Goal: Check status: Check status

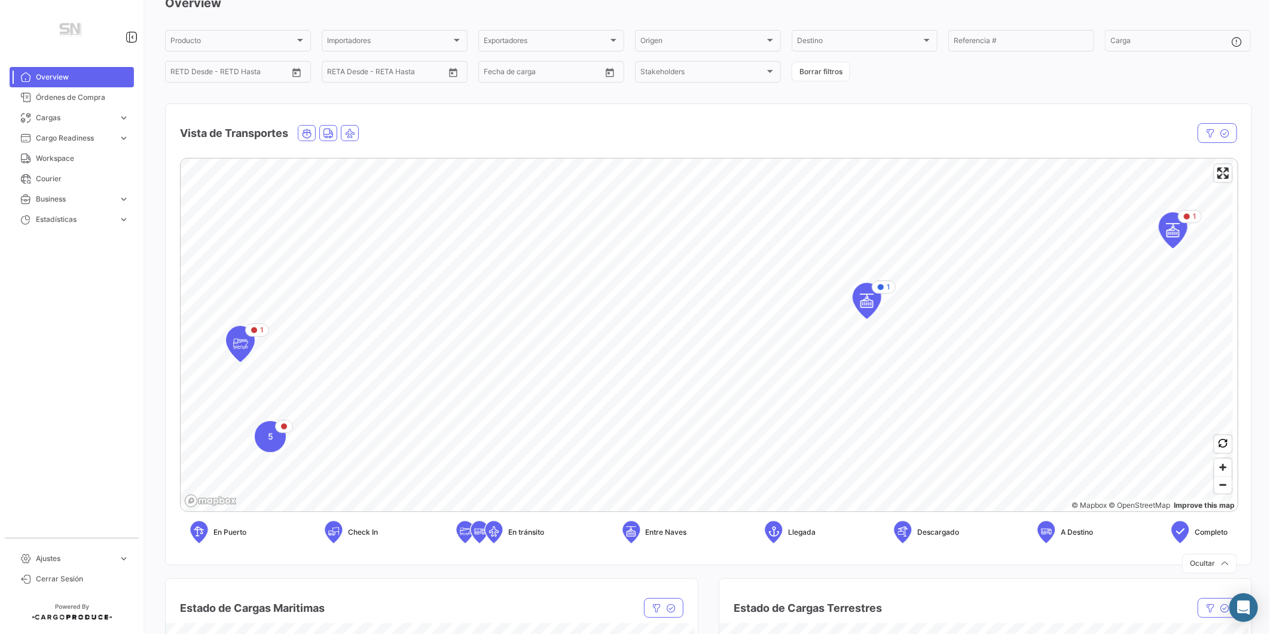
scroll to position [133, 0]
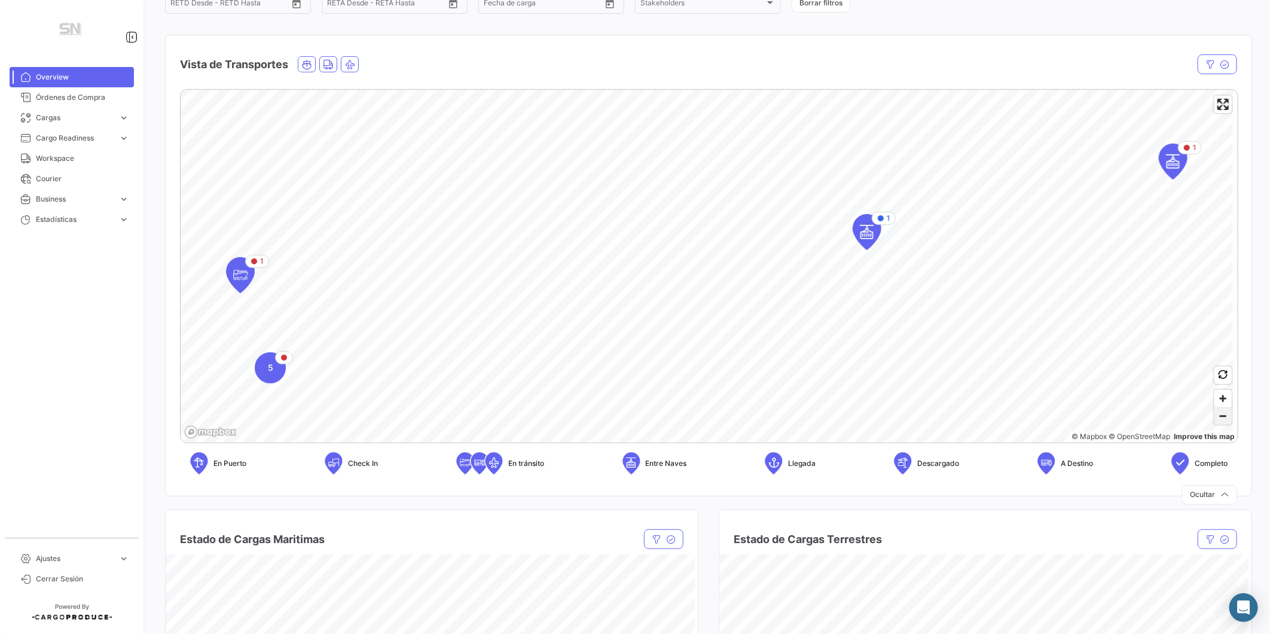
click at [1216, 422] on span "Zoom out" at bounding box center [1223, 416] width 17 height 17
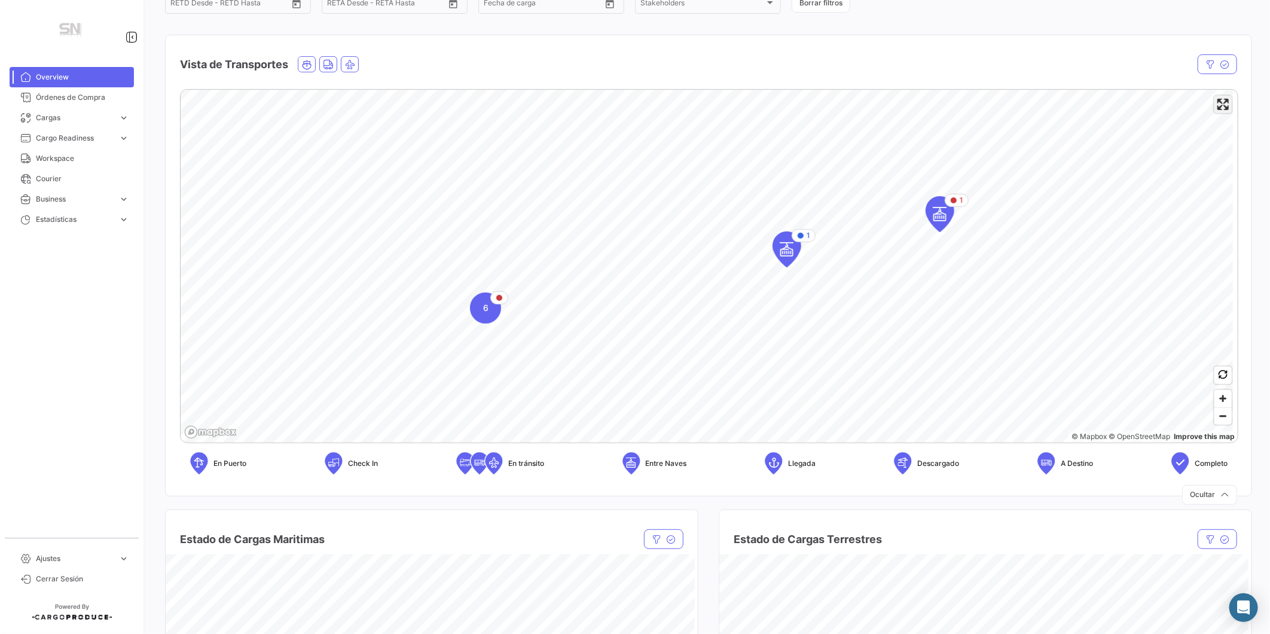
click at [1216, 110] on span "Enter fullscreen" at bounding box center [1223, 104] width 17 height 17
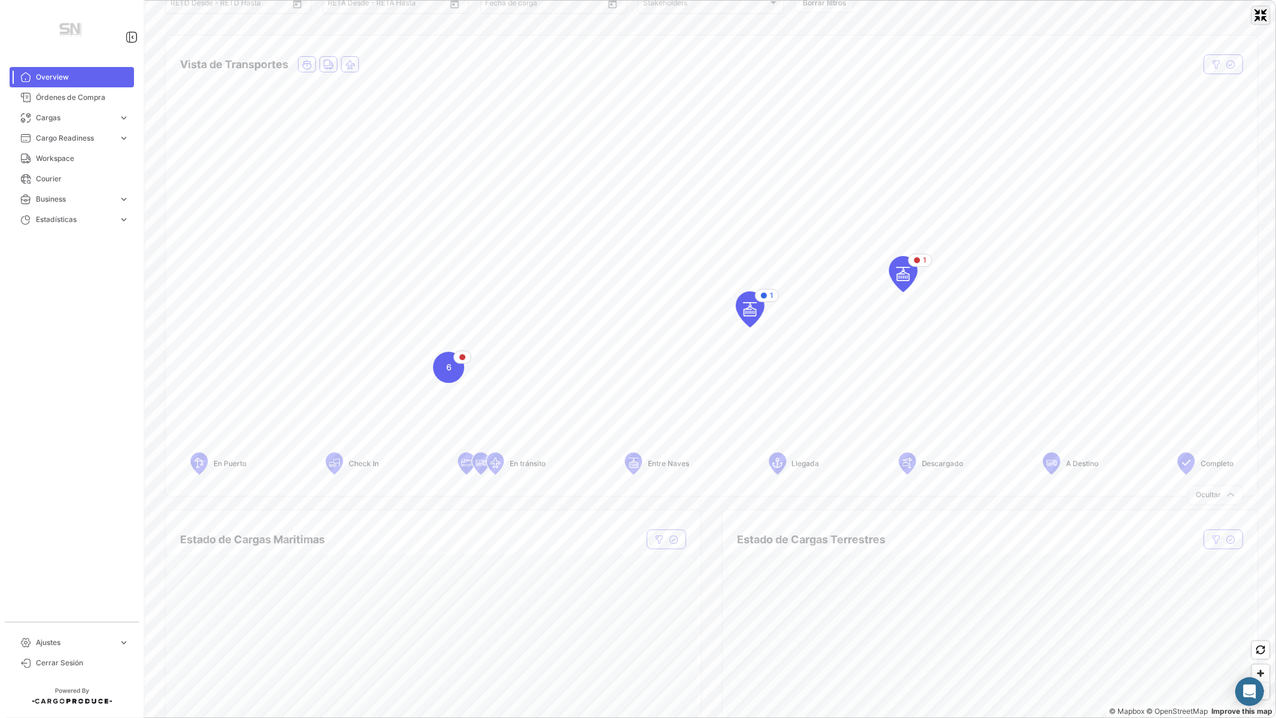
click at [1256, 21] on span "Exit fullscreen" at bounding box center [1260, 15] width 17 height 17
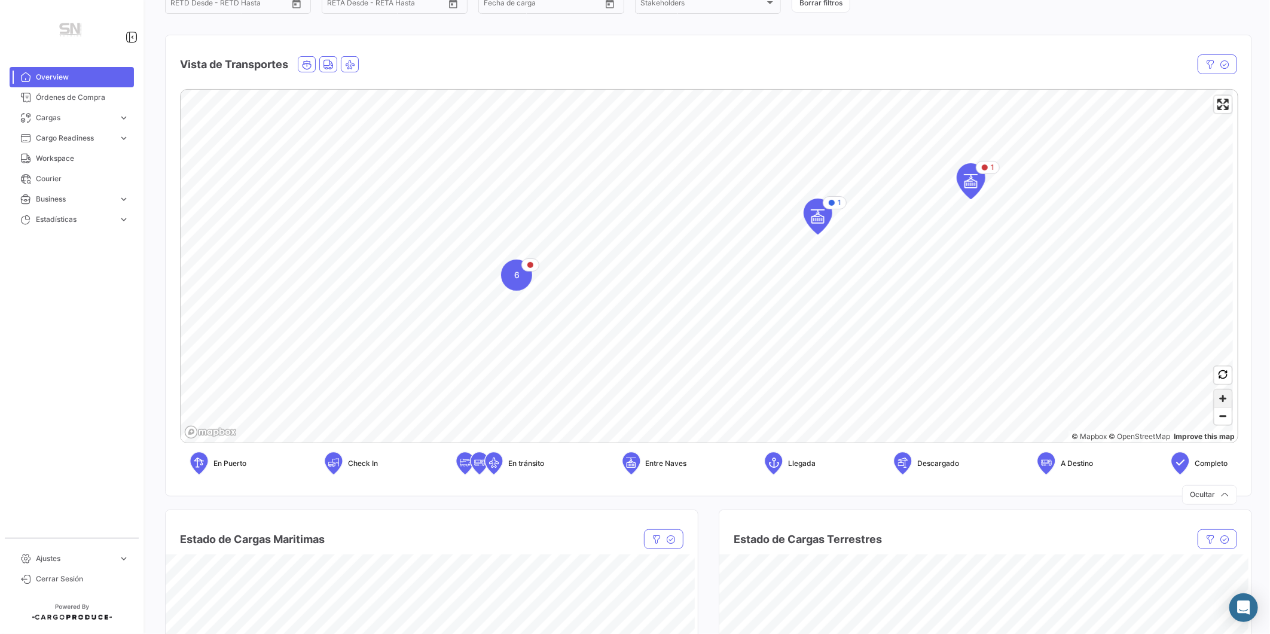
click at [1216, 398] on span "Zoom in" at bounding box center [1223, 398] width 17 height 17
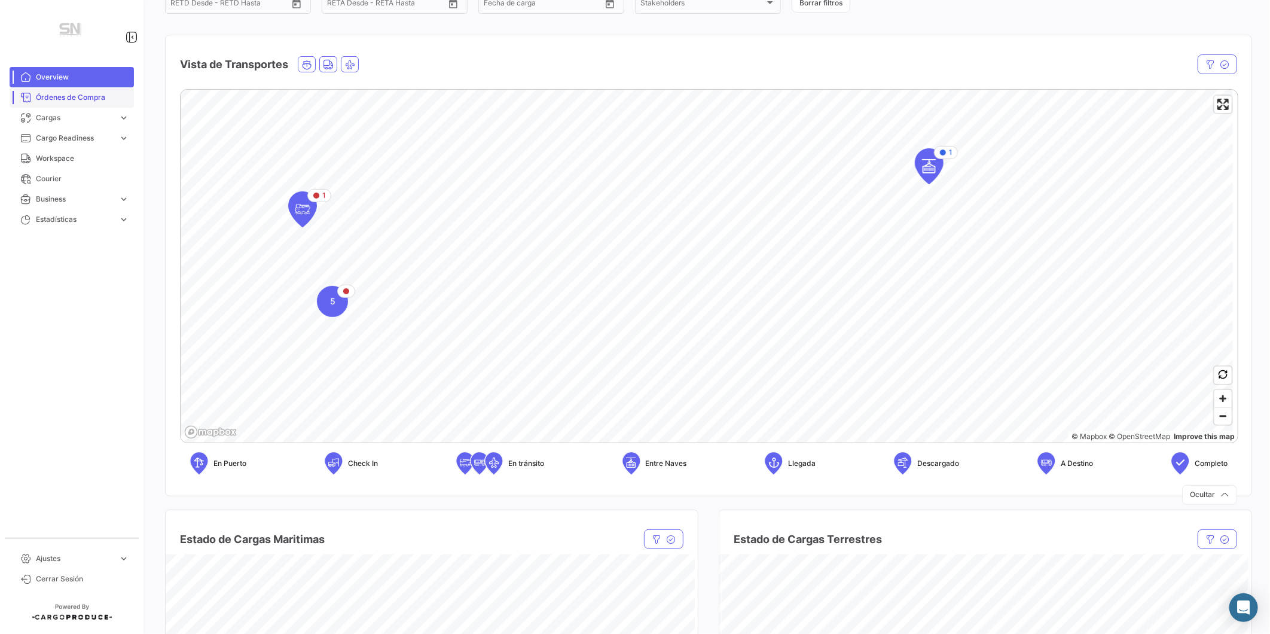
click at [74, 100] on span "Órdenes de Compra" at bounding box center [82, 97] width 93 height 11
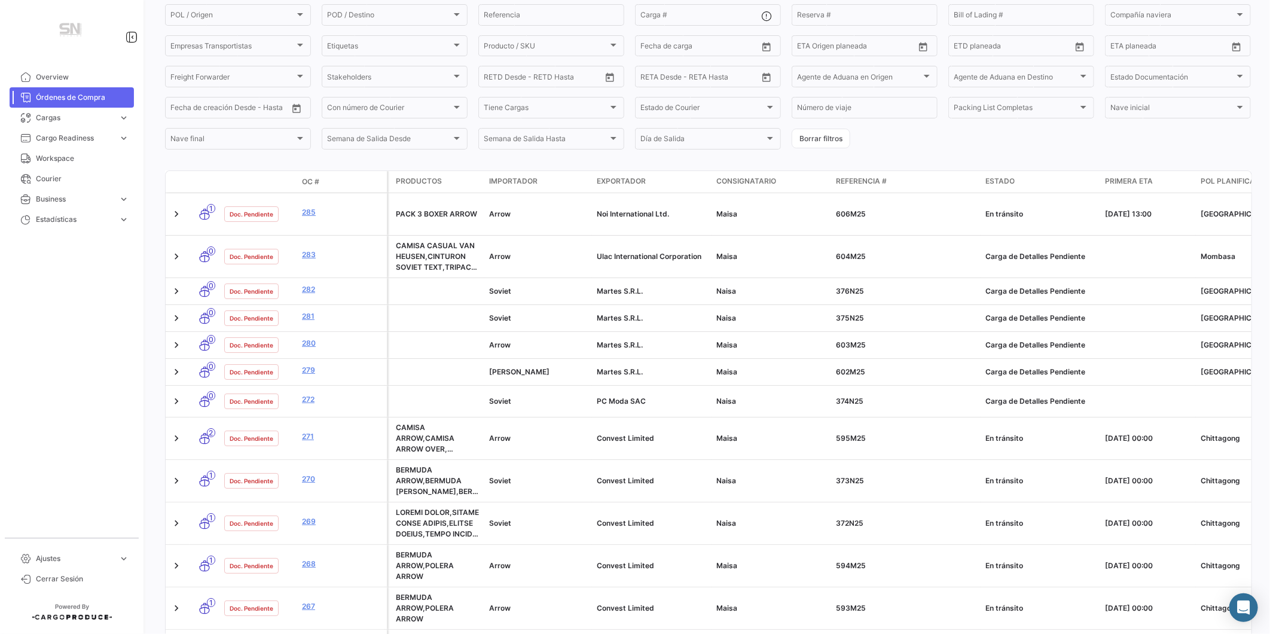
scroll to position [133, 0]
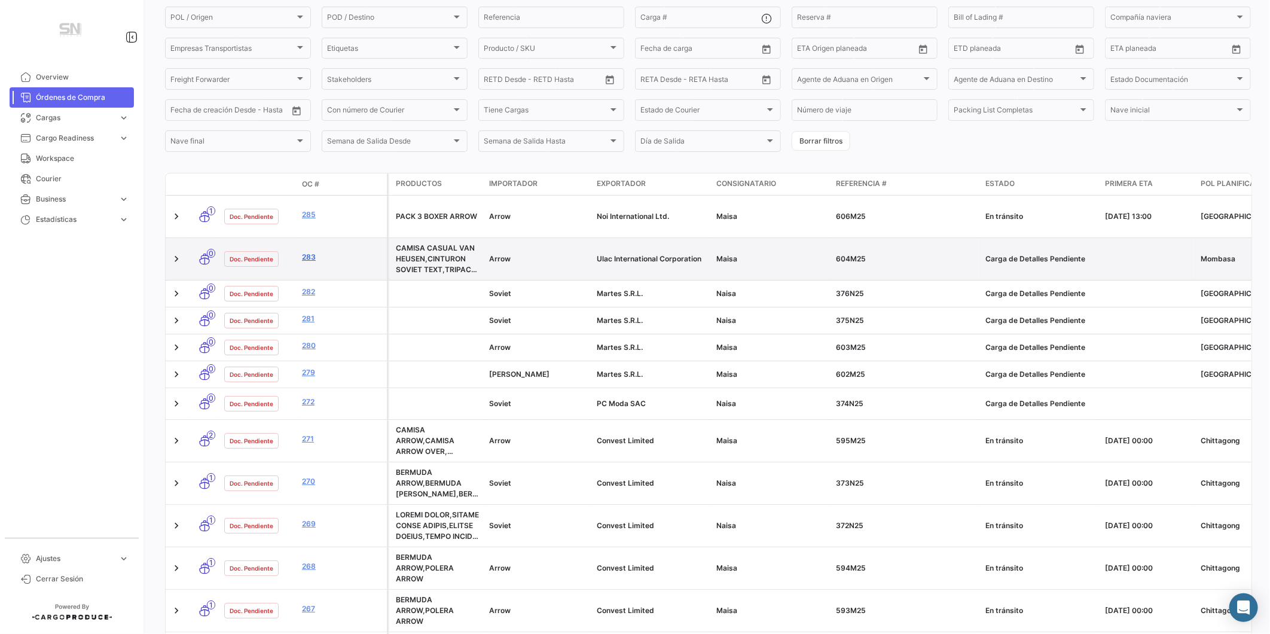
drag, startPoint x: 309, startPoint y: 255, endPoint x: 333, endPoint y: 256, distance: 23.3
click at [309, 255] on link "283" at bounding box center [342, 257] width 80 height 11
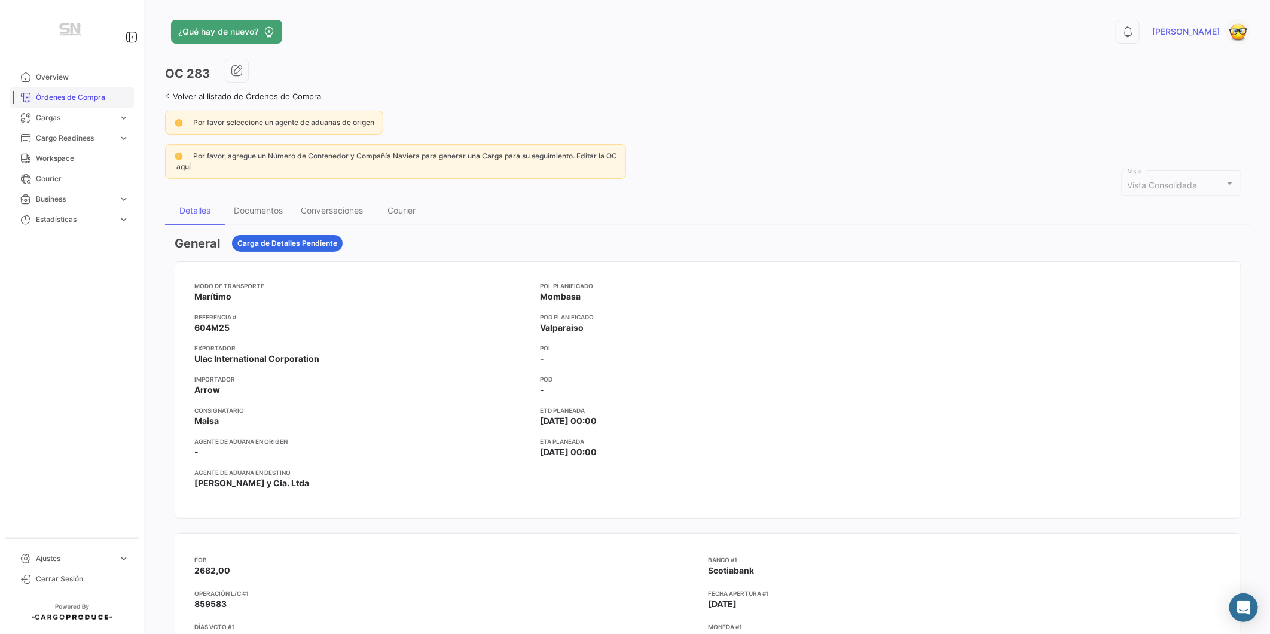
click at [47, 97] on span "Órdenes de Compra" at bounding box center [82, 97] width 93 height 11
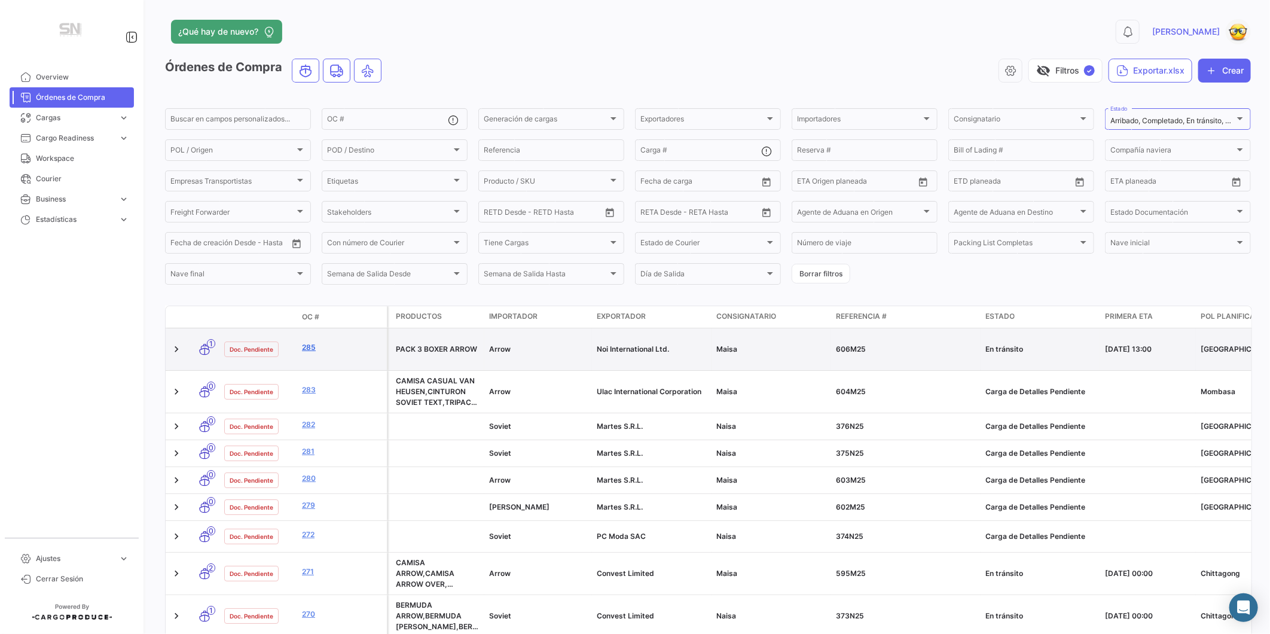
click at [307, 344] on link "285" at bounding box center [342, 347] width 80 height 11
